Goal: Task Accomplishment & Management: Manage account settings

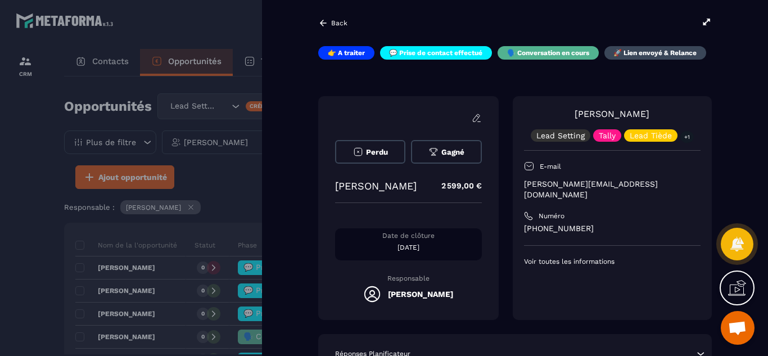
scroll to position [90, 0]
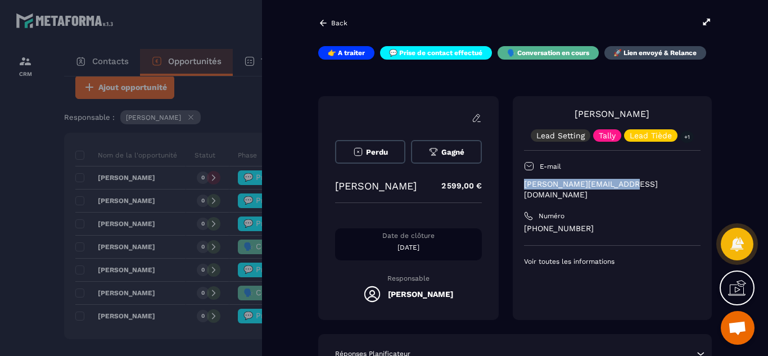
drag, startPoint x: 523, startPoint y: 184, endPoint x: 631, endPoint y: 182, distance: 108.0
click at [631, 182] on div "[PERSON_NAME] Lead Setting Tally Lead Tiède +1 E-mail [PERSON_NAME][EMAIL_ADDRE…" at bounding box center [612, 208] width 199 height 224
copy p "[PERSON_NAME][EMAIL_ADDRESS][DOMAIN_NAME]"
click at [12, 190] on div at bounding box center [384, 178] width 768 height 356
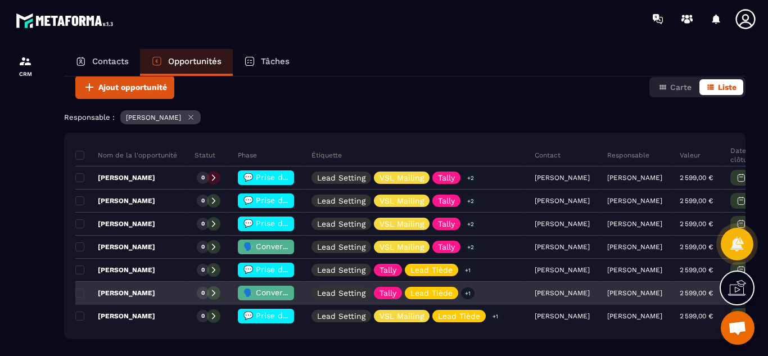
click at [266, 293] on span "🗣️ Conversation en cours" at bounding box center [292, 292] width 99 height 9
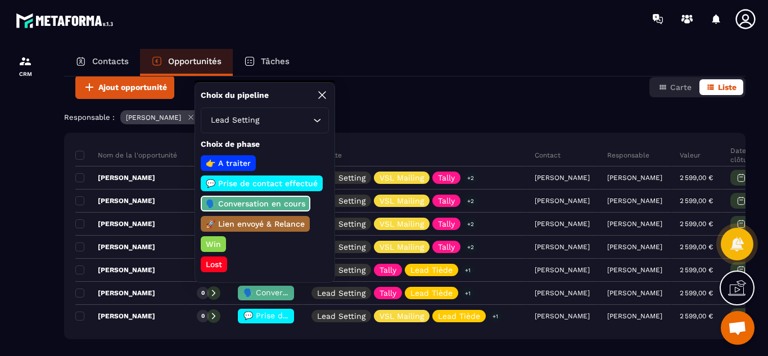
click at [272, 225] on p "🚀 Lien envoyé & Relance" at bounding box center [255, 223] width 102 height 11
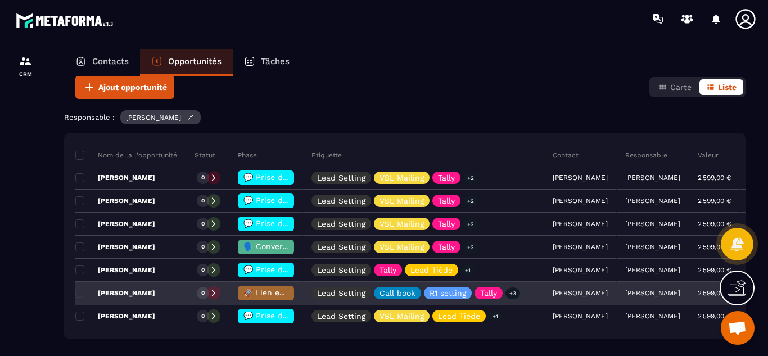
click at [135, 295] on p "[PERSON_NAME]" at bounding box center [115, 292] width 80 height 9
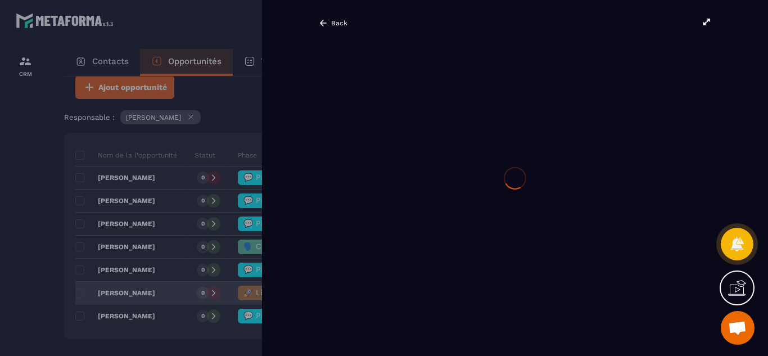
click at [135, 295] on div "Opportunités Lead Setting Créer 18 193,00 € • 7 affaire s en cours Plus de filt…" at bounding box center [404, 215] width 681 height 278
